Goal: Information Seeking & Learning: Learn about a topic

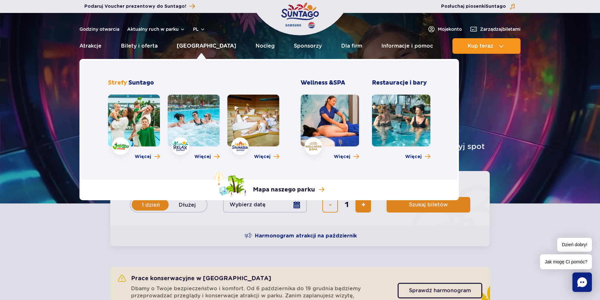
click at [203, 44] on link "[GEOGRAPHIC_DATA]" at bounding box center [206, 46] width 59 height 16
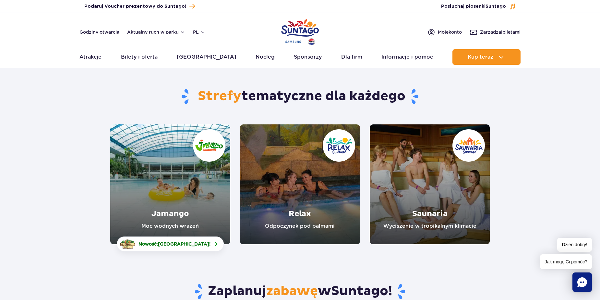
click at [164, 148] on link "Jamango" at bounding box center [170, 185] width 120 height 120
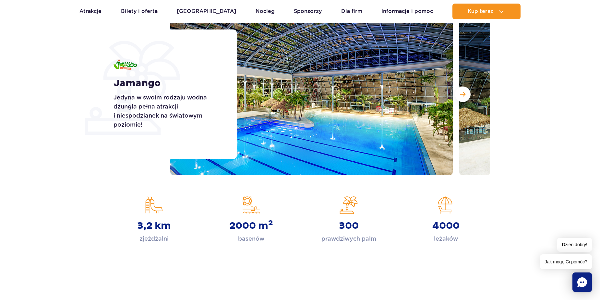
scroll to position [97, 0]
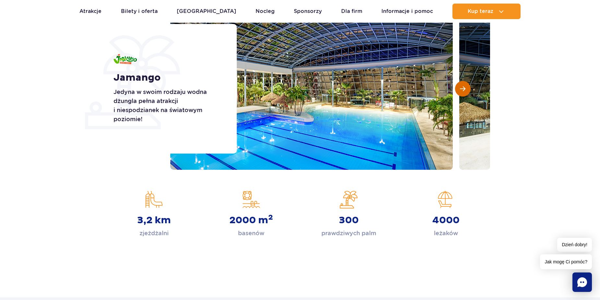
click at [465, 88] on span "Następny slajd" at bounding box center [463, 89] width 6 height 6
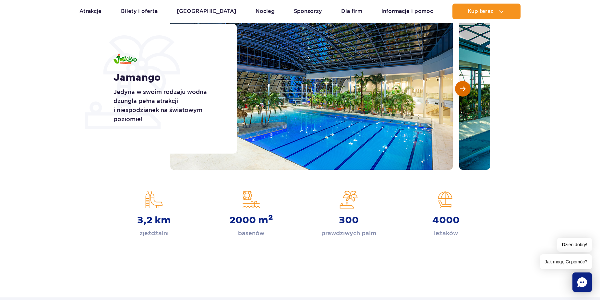
click at [465, 88] on span "Następny slajd" at bounding box center [463, 89] width 6 height 6
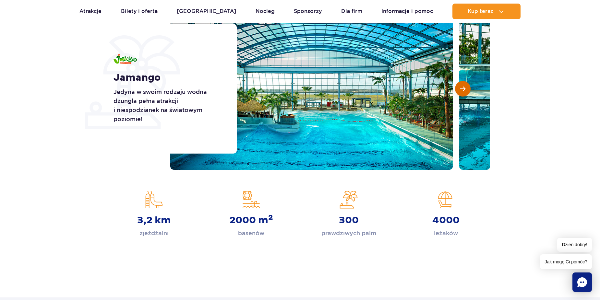
click at [465, 88] on span "Następny slajd" at bounding box center [463, 89] width 6 height 6
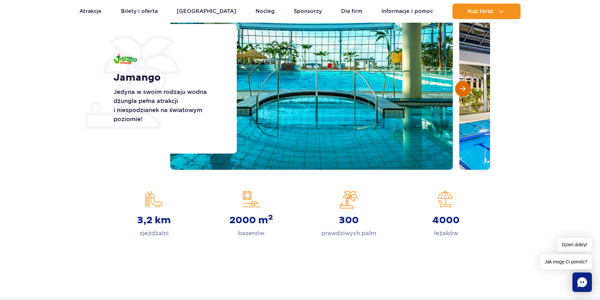
click at [465, 88] on span "Następny slajd" at bounding box center [463, 89] width 6 height 6
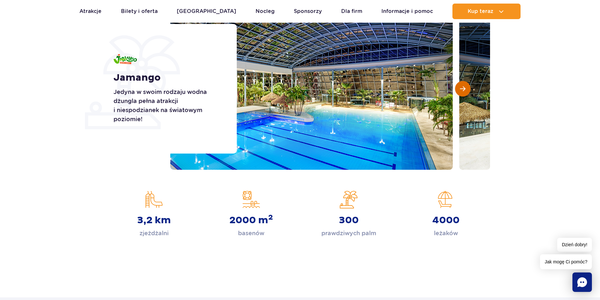
click at [465, 87] on span "Następny slajd" at bounding box center [463, 89] width 6 height 6
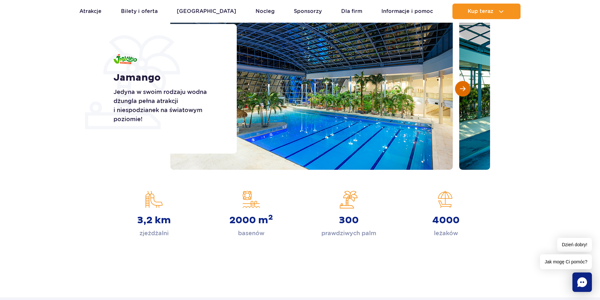
click at [465, 87] on span "Następny slajd" at bounding box center [463, 89] width 6 height 6
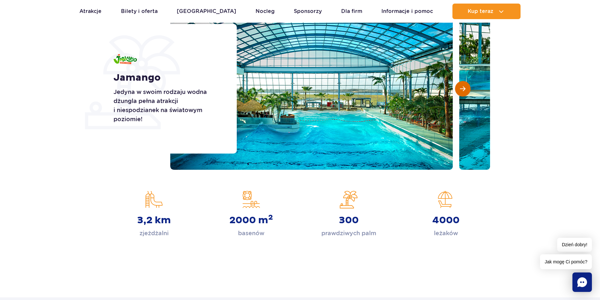
click at [465, 87] on span "Następny slajd" at bounding box center [463, 89] width 6 height 6
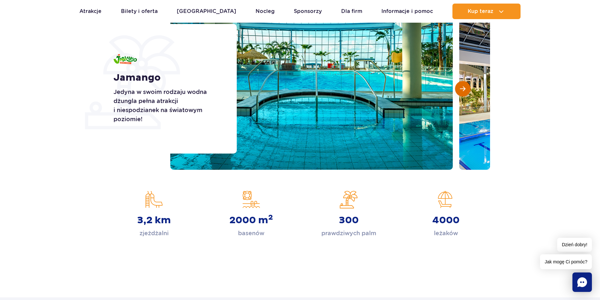
click at [465, 87] on span "Następny slajd" at bounding box center [463, 89] width 6 height 6
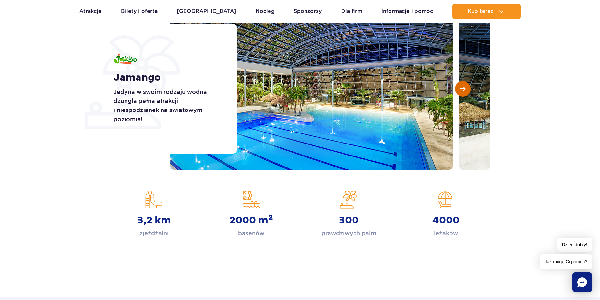
click at [465, 87] on span "Następny slajd" at bounding box center [463, 89] width 6 height 6
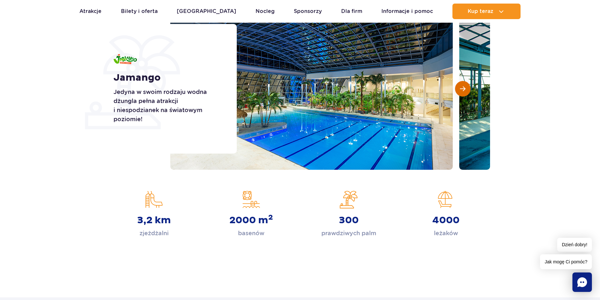
click at [465, 87] on span "Następny slajd" at bounding box center [463, 89] width 6 height 6
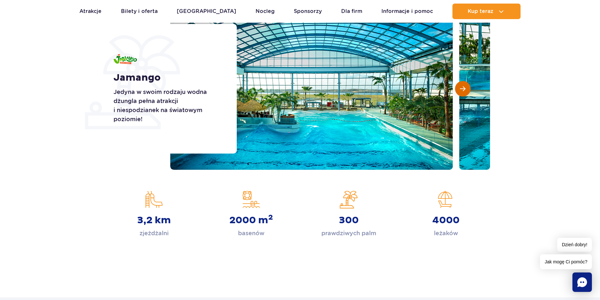
click at [465, 87] on span "Następny slajd" at bounding box center [463, 89] width 6 height 6
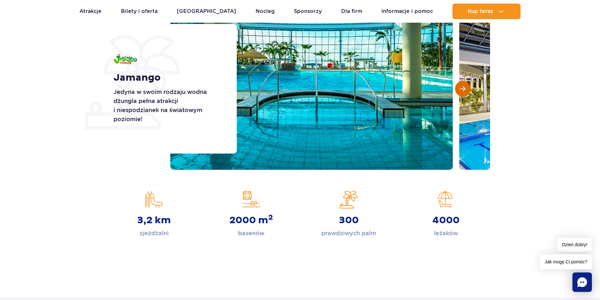
click at [465, 87] on span "Następny slajd" at bounding box center [463, 89] width 6 height 6
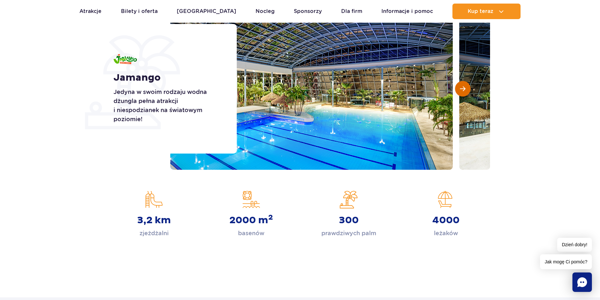
click at [465, 87] on span "Następny slajd" at bounding box center [463, 89] width 6 height 6
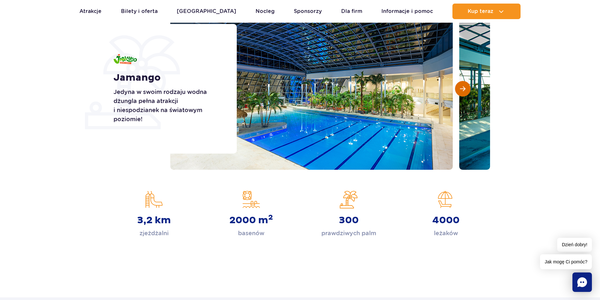
click at [465, 87] on span "Następny slajd" at bounding box center [463, 89] width 6 height 6
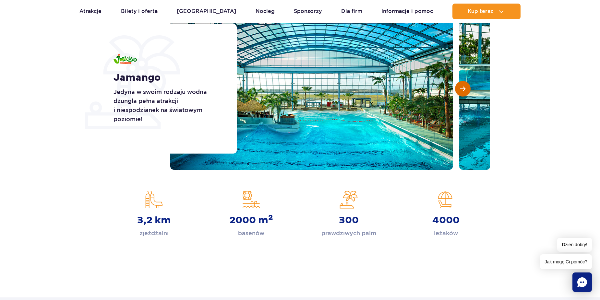
click at [465, 87] on span "Następny slajd" at bounding box center [463, 89] width 6 height 6
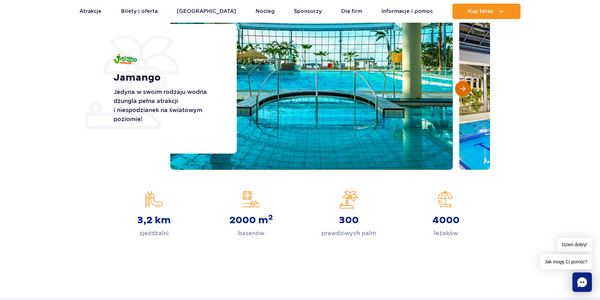
click at [465, 87] on span "Następny slajd" at bounding box center [463, 89] width 6 height 6
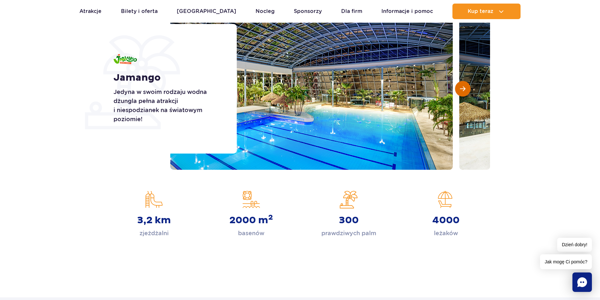
click at [465, 87] on span "Następny slajd" at bounding box center [463, 89] width 6 height 6
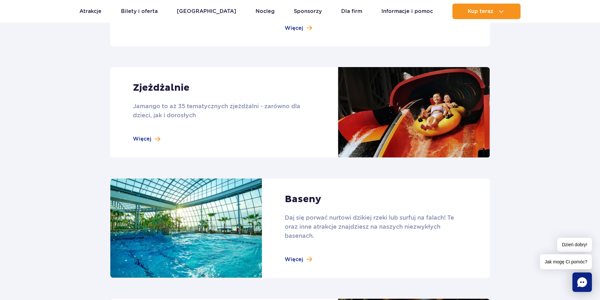
scroll to position [454, 0]
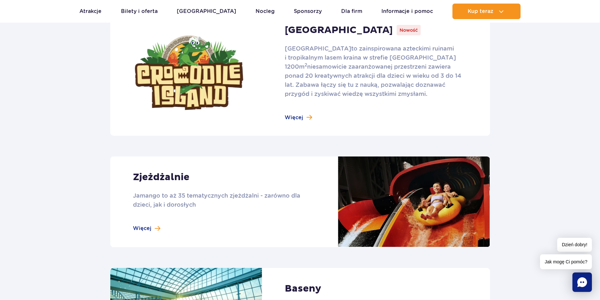
click at [160, 176] on link at bounding box center [300, 202] width 380 height 91
